Goal: Task Accomplishment & Management: Manage account settings

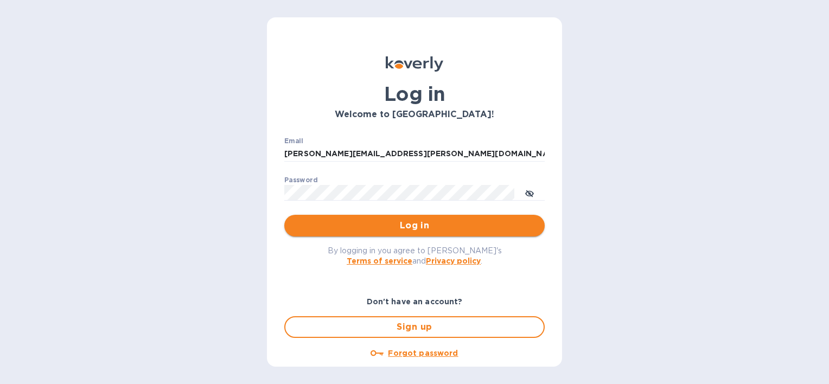
click at [424, 233] on button "Log in" at bounding box center [414, 226] width 260 height 22
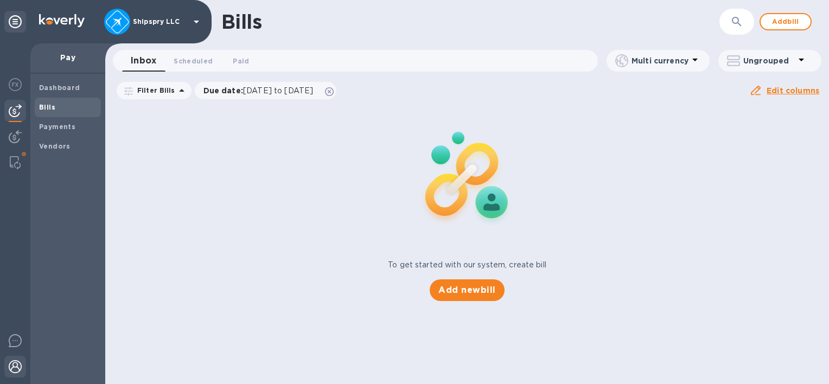
click at [15, 361] on img at bounding box center [15, 366] width 13 height 13
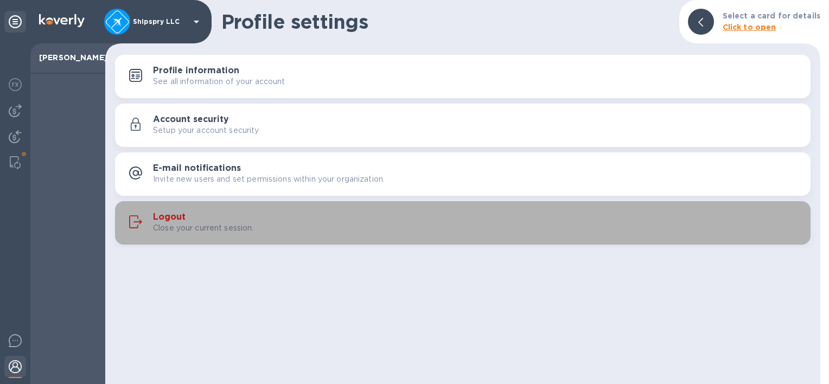
click at [175, 215] on h3 "Logout" at bounding box center [169, 217] width 33 height 10
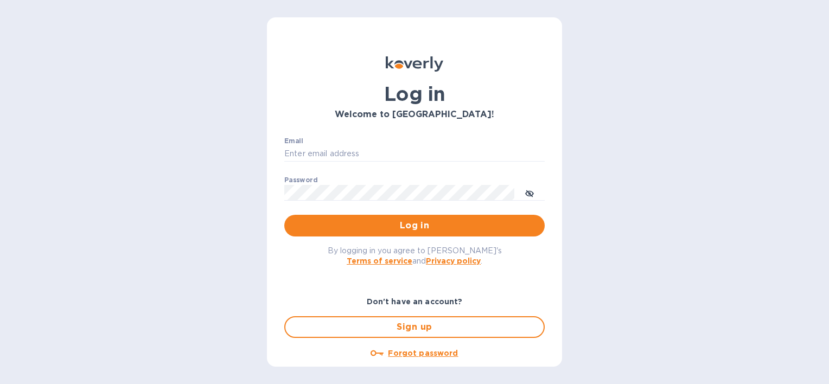
type input "[PERSON_NAME][EMAIL_ADDRESS][PERSON_NAME][DOMAIN_NAME]"
